Goal: Task Accomplishment & Management: Manage account settings

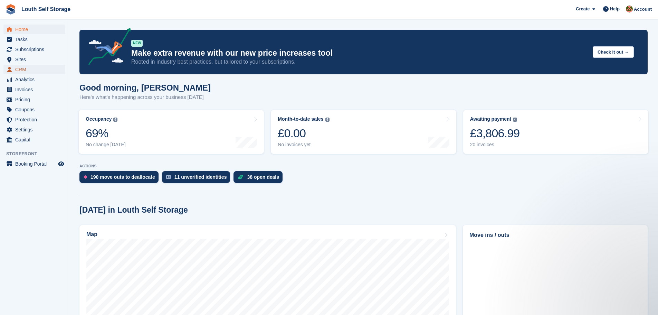
click at [23, 71] on span "CRM" at bounding box center [35, 70] width 41 height 10
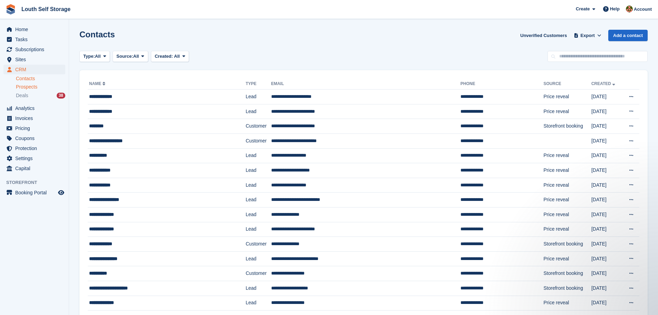
click at [31, 89] on span "Prospects" at bounding box center [26, 87] width 21 height 7
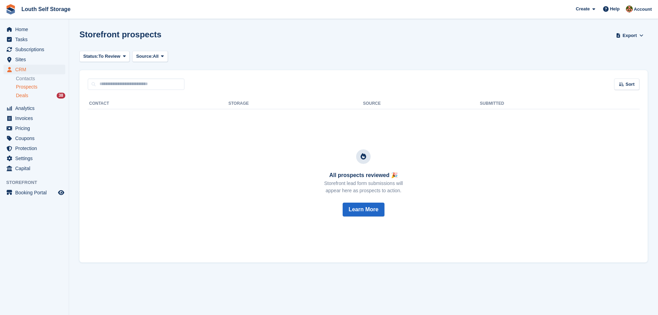
click at [20, 96] on span "Deals" at bounding box center [22, 95] width 12 height 7
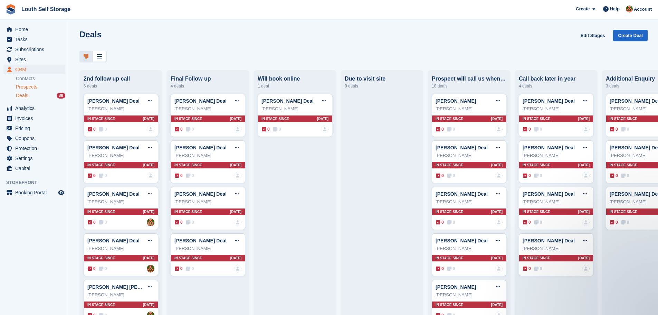
click at [35, 87] on span "Prospects" at bounding box center [26, 87] width 21 height 7
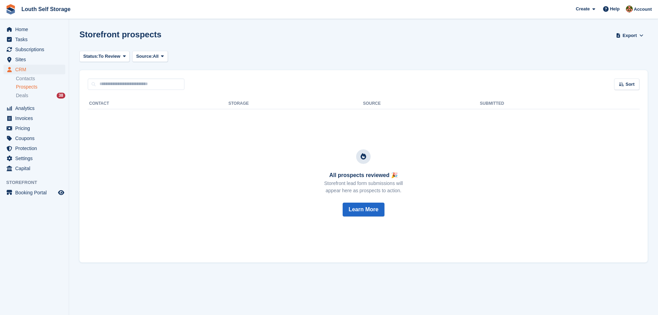
click at [32, 86] on span "Prospects" at bounding box center [26, 87] width 21 height 7
click at [122, 57] on span at bounding box center [125, 57] width 6 height 6
click at [99, 84] on link "Archived" at bounding box center [113, 85] width 60 height 12
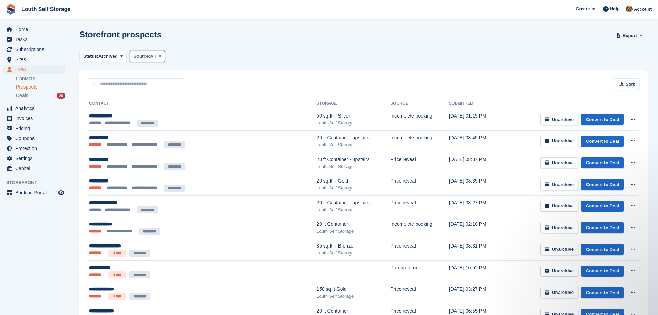
click at [160, 56] on icon at bounding box center [160, 56] width 3 height 4
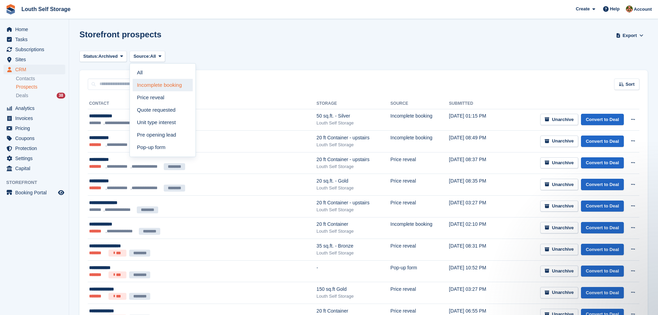
click at [155, 84] on link "Incomplete booking" at bounding box center [163, 85] width 60 height 12
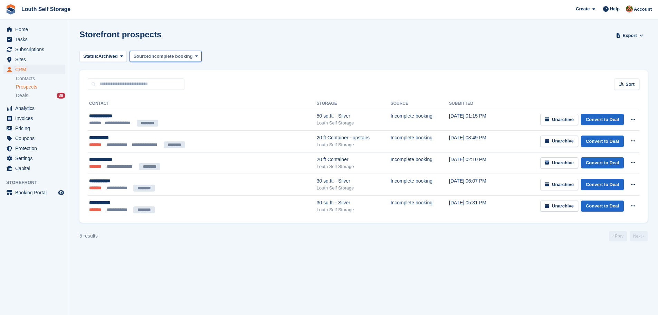
click at [195, 57] on icon at bounding box center [196, 56] width 3 height 4
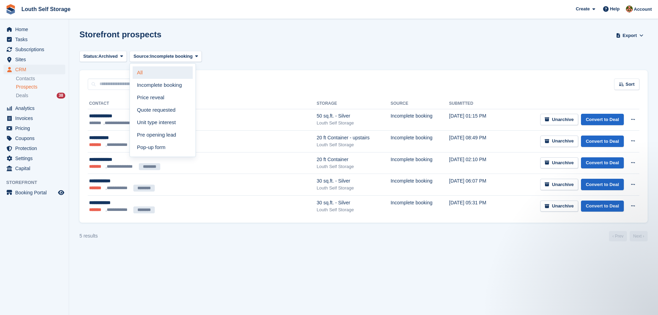
click at [142, 73] on link "All" at bounding box center [163, 72] width 60 height 12
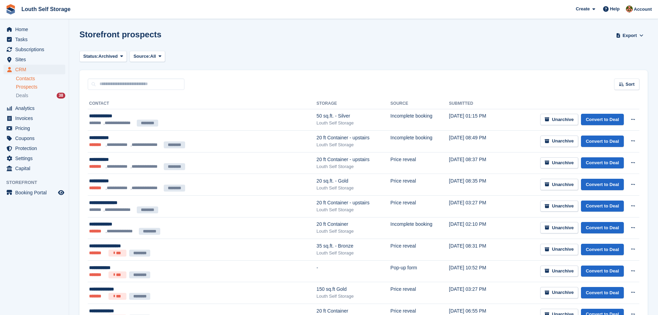
click at [27, 78] on link "Contacts" at bounding box center [40, 78] width 49 height 7
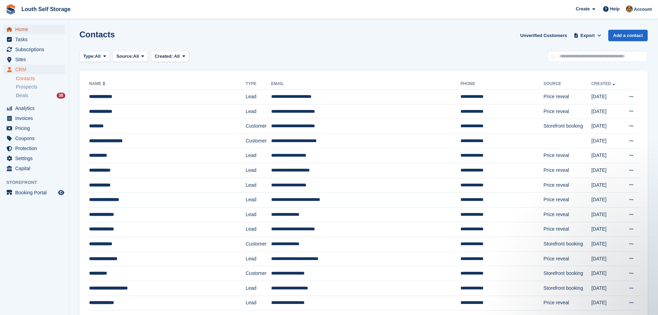
click at [24, 28] on span "Home" at bounding box center [35, 30] width 41 height 10
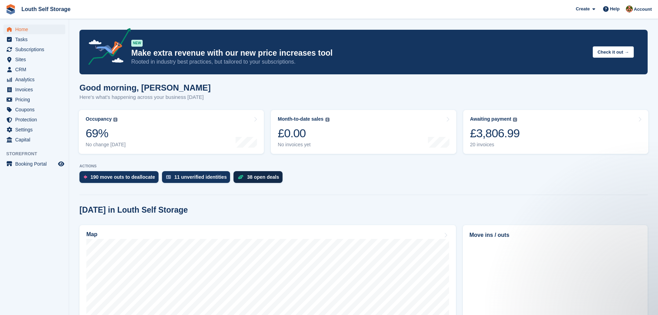
click at [249, 179] on div "38 open deals" at bounding box center [263, 177] width 32 height 6
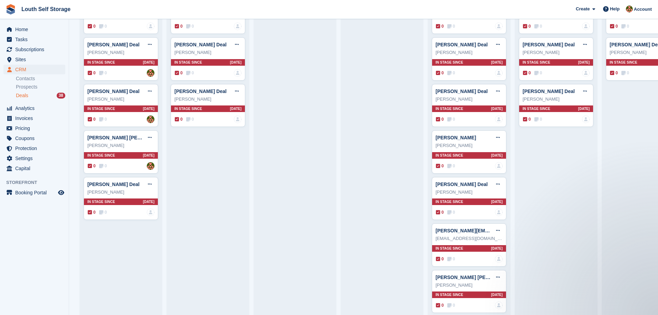
scroll to position [173, 0]
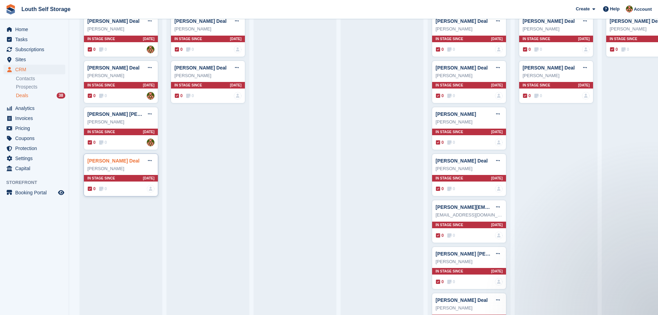
click at [118, 162] on link "[PERSON_NAME] Deal" at bounding box center [113, 161] width 52 height 6
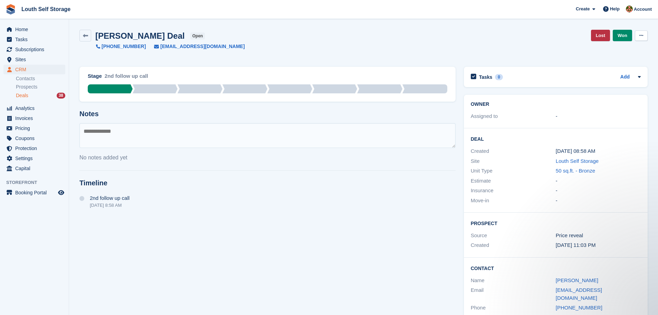
click at [644, 35] on button at bounding box center [641, 35] width 13 height 10
click at [575, 290] on link "fjeasters@hotmail.com" at bounding box center [579, 294] width 46 height 14
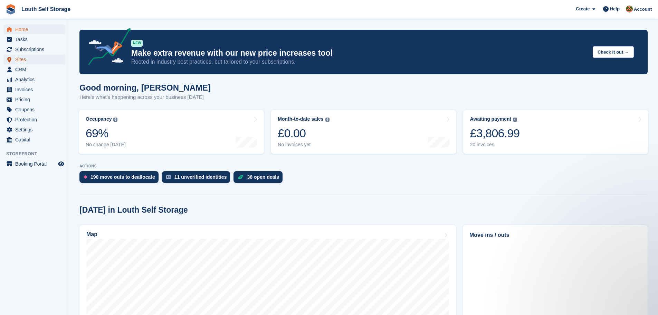
click at [23, 59] on span "Sites" at bounding box center [35, 60] width 41 height 10
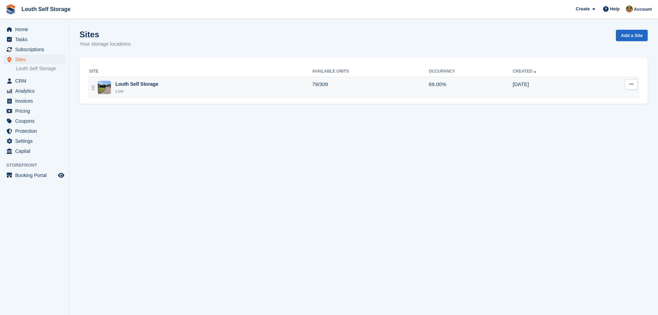
click at [130, 88] on div "Live" at bounding box center [136, 91] width 43 height 7
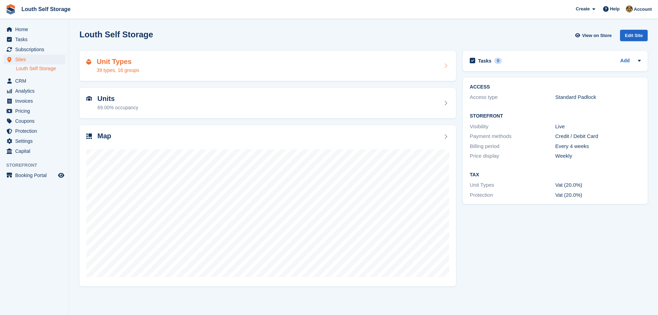
click at [118, 63] on h2 "Unit Types" at bounding box center [118, 62] width 42 height 8
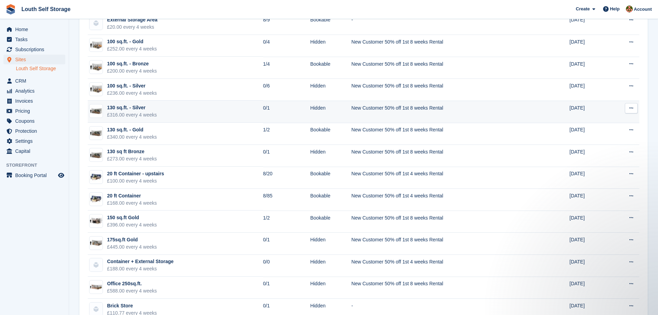
scroll to position [628, 0]
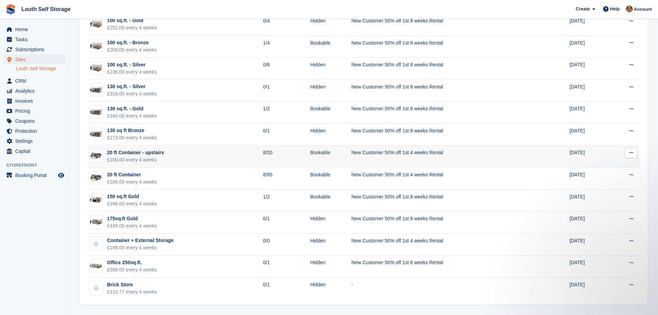
click at [142, 152] on div "20 ft Container - upstairs" at bounding box center [135, 152] width 57 height 7
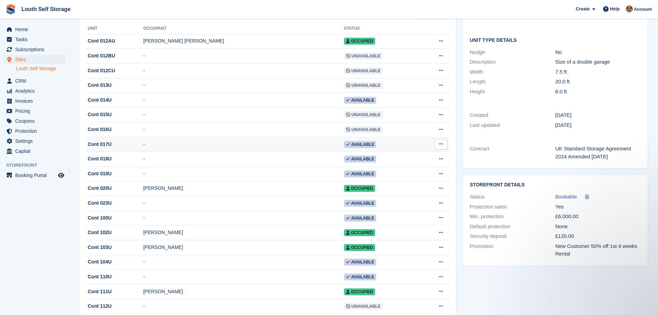
click at [384, 149] on td "Available" at bounding box center [382, 144] width 77 height 15
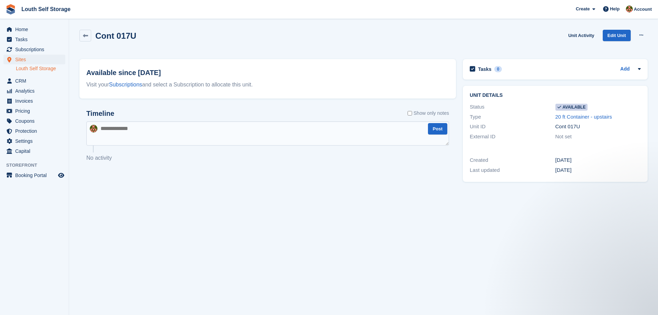
click at [30, 69] on link "Louth Self Storage" at bounding box center [40, 68] width 49 height 7
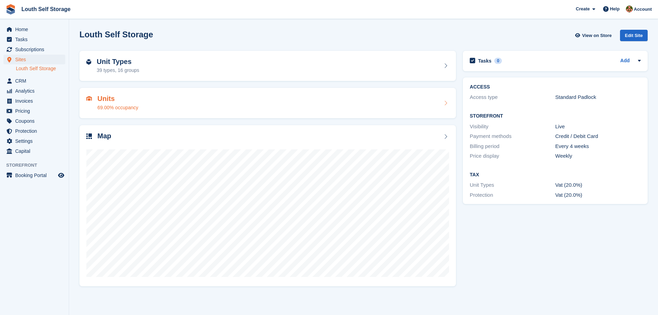
click at [114, 104] on div "69.00% occupancy" at bounding box center [117, 107] width 41 height 7
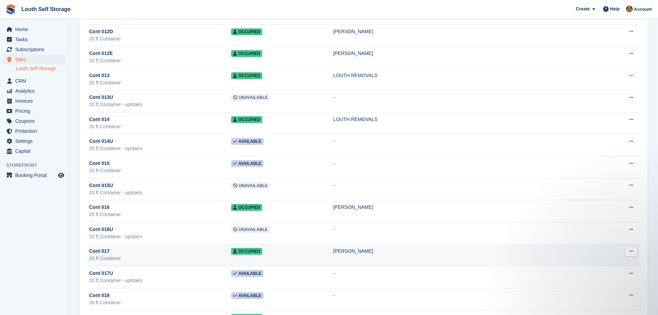
scroll to position [656, 0]
click at [168, 255] on div "20 ft Container" at bounding box center [160, 257] width 142 height 7
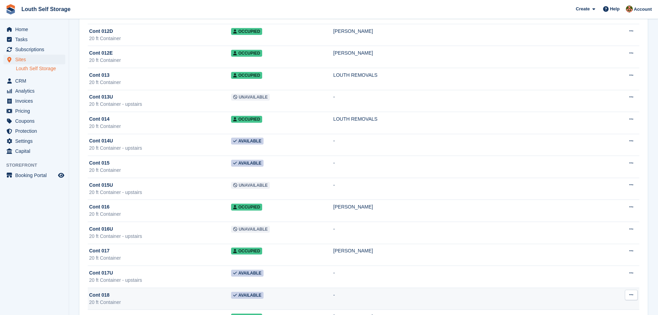
scroll to position [656, 0]
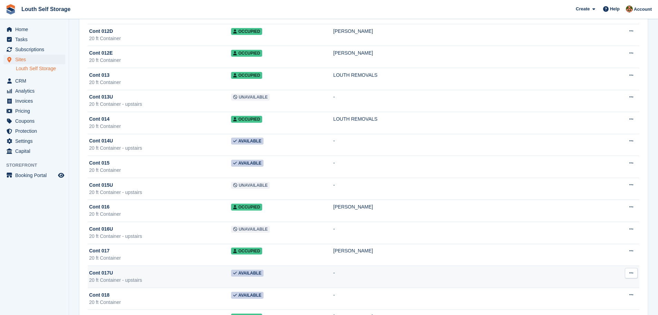
click at [207, 274] on div "Cont 017U" at bounding box center [160, 272] width 142 height 7
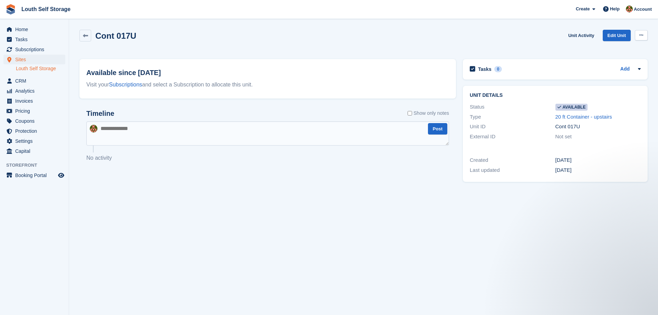
click at [642, 35] on icon at bounding box center [641, 35] width 4 height 4
click at [584, 35] on link "Unit Activity" at bounding box center [580, 35] width 31 height 11
